Goal: Information Seeking & Learning: Learn about a topic

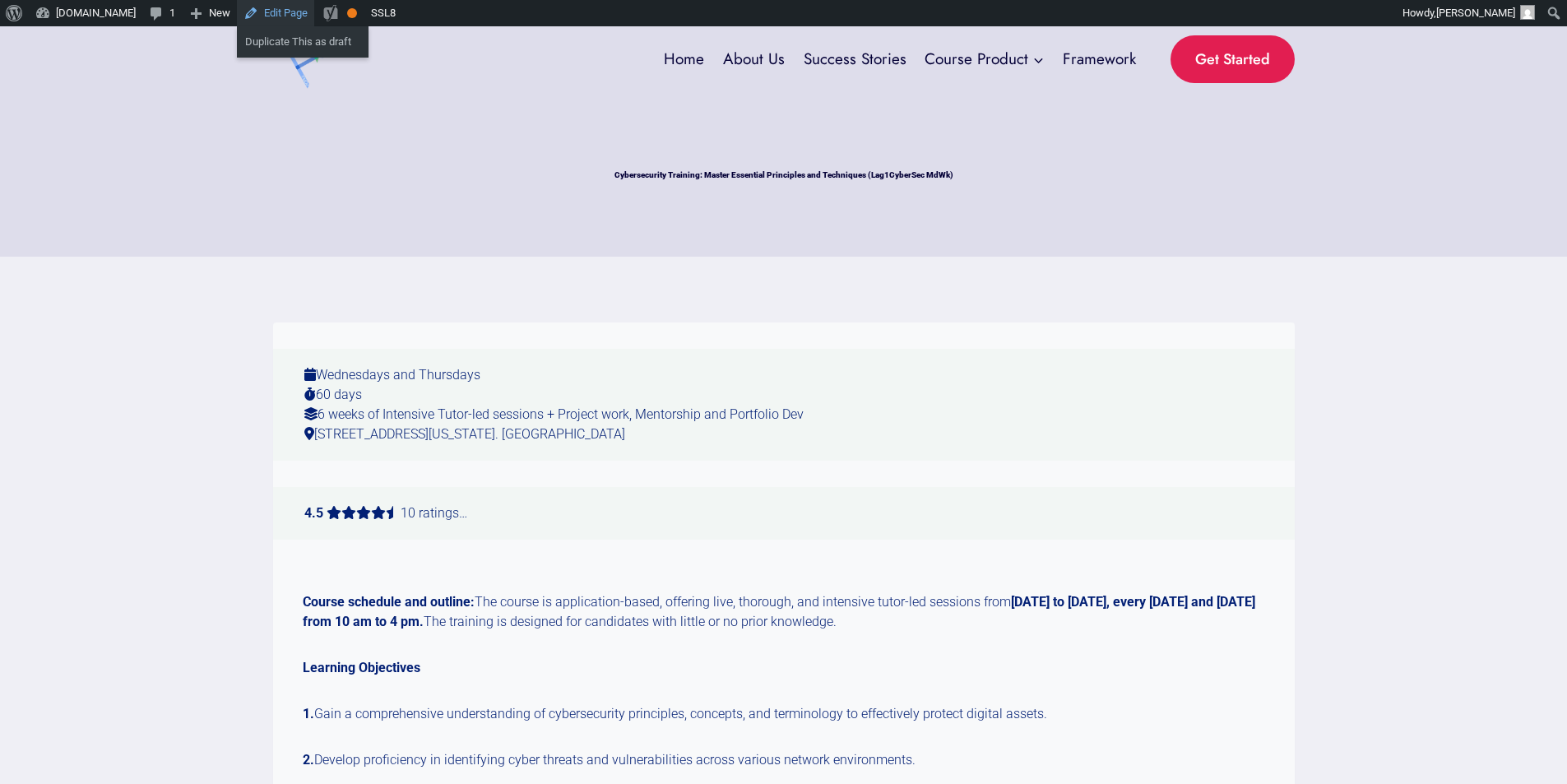
click at [258, 8] on link "Edit Page" at bounding box center [275, 13] width 77 height 27
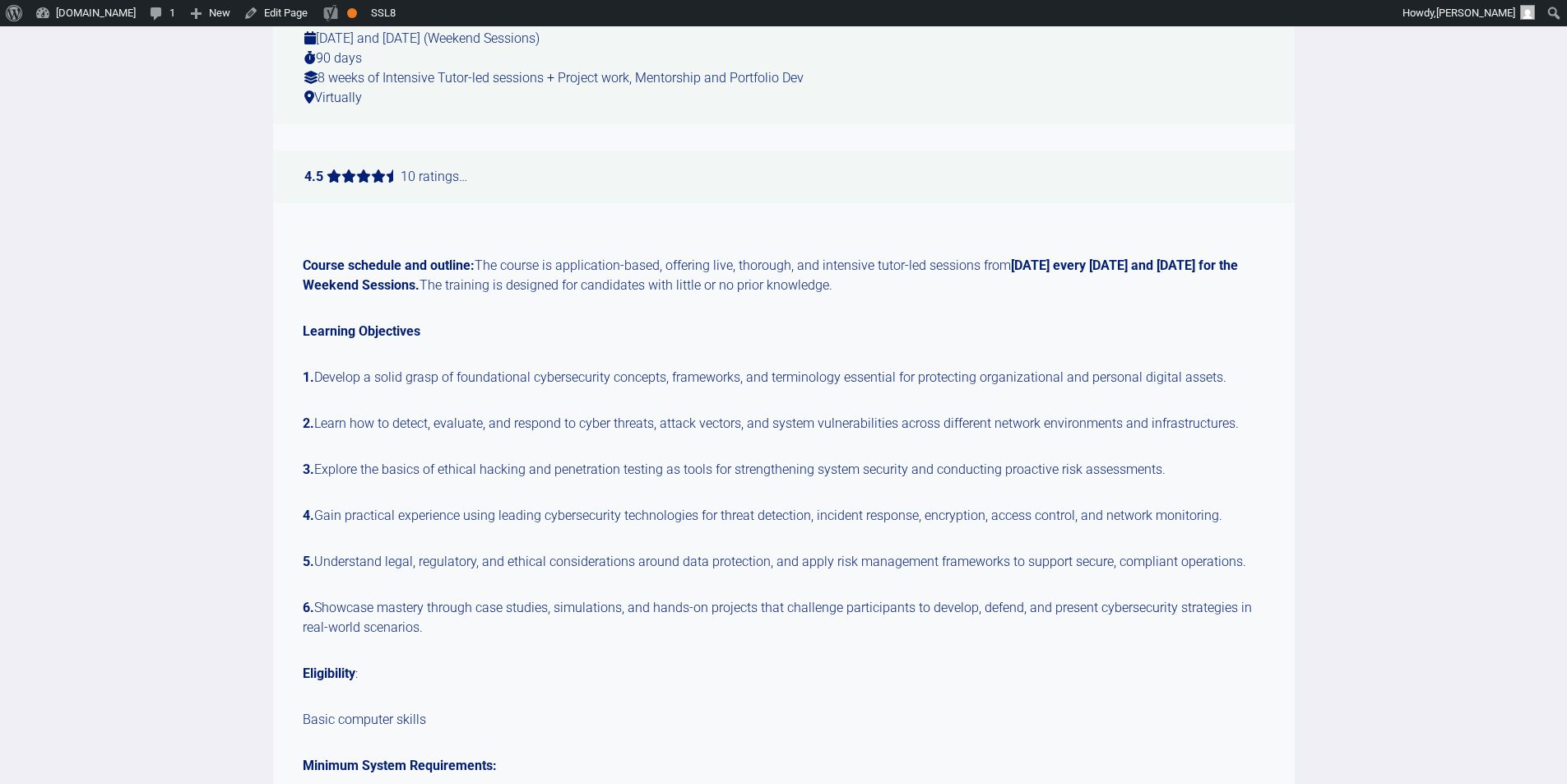
scroll to position [229, 0]
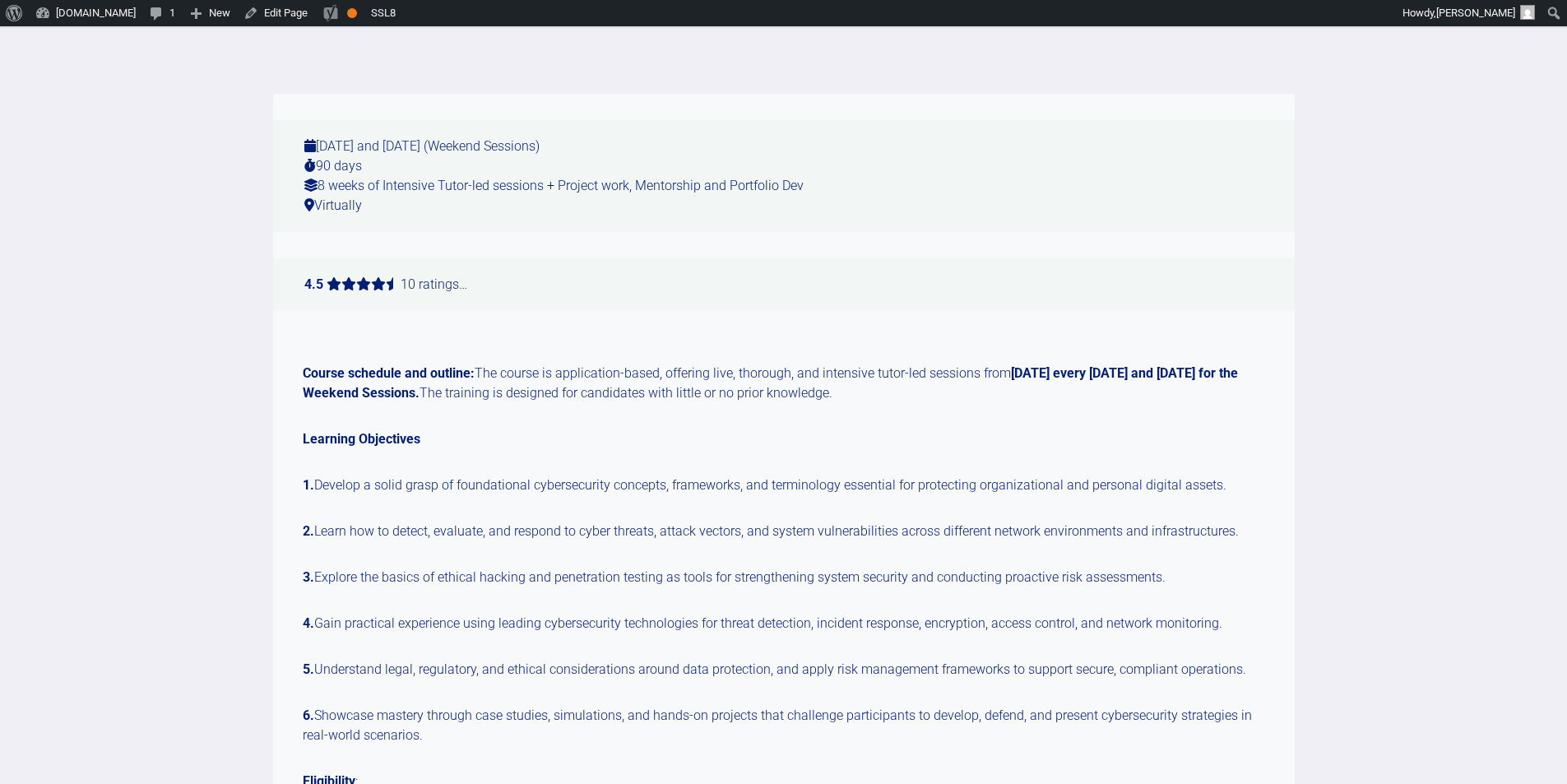
click at [1024, 377] on strong "[DATE] every [DATE] and [DATE] for the Weekend Sessions." at bounding box center [770, 382] width 935 height 35
click at [264, 10] on link "Edit Page" at bounding box center [275, 13] width 77 height 27
